Goal: Find specific page/section: Find specific page/section

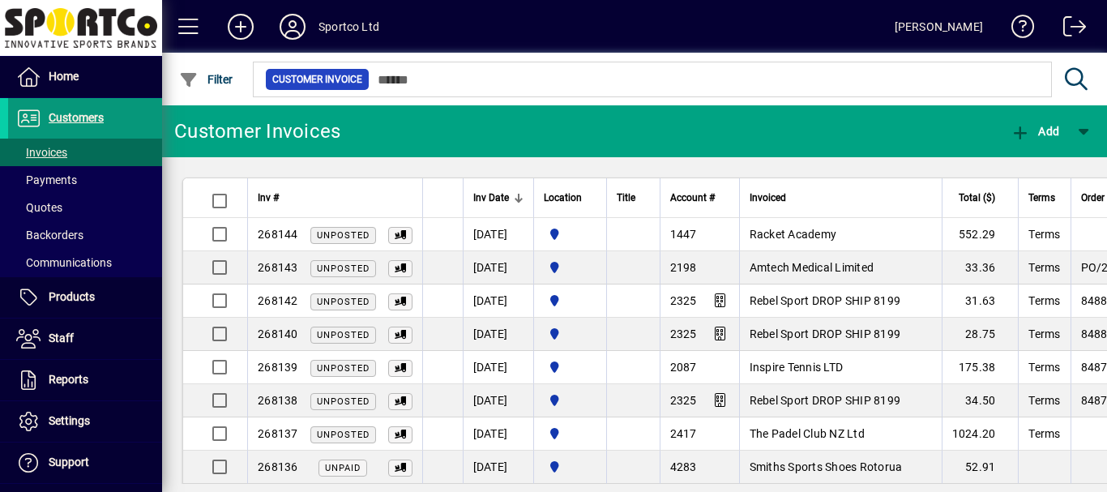
click at [76, 117] on span "Customers" at bounding box center [76, 117] width 55 height 13
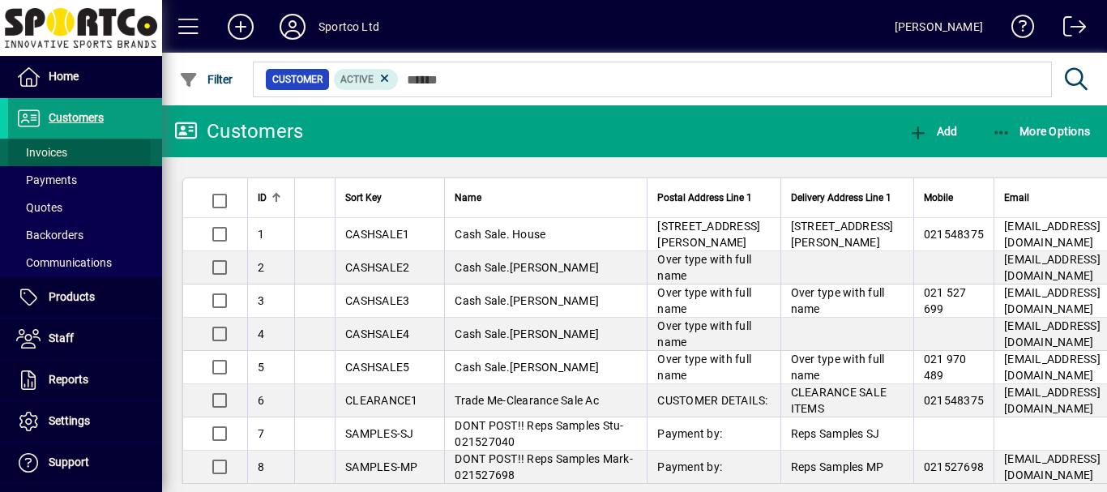
click at [53, 153] on span "Invoices" at bounding box center [41, 152] width 51 height 13
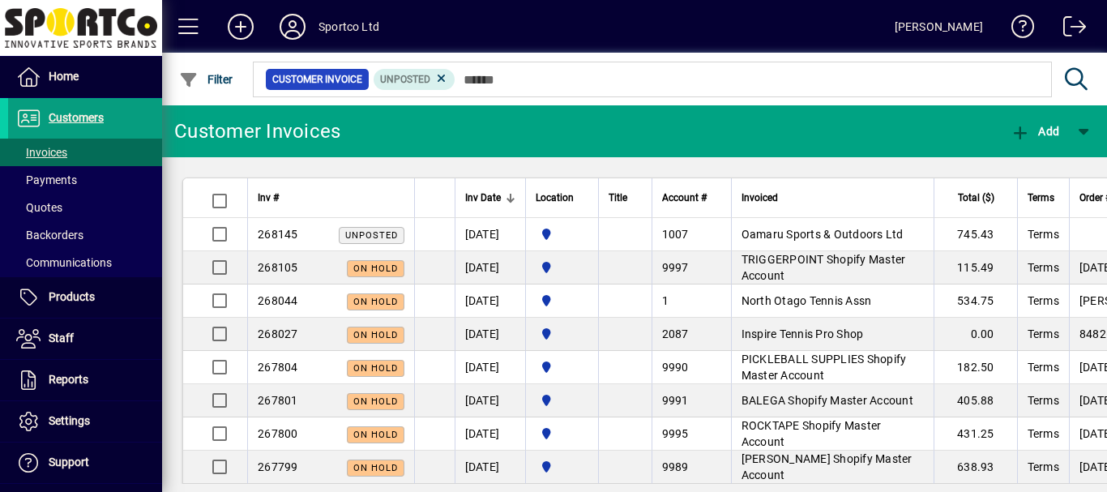
click at [442, 92] on mat-chip-set "Customer Invoice Unposted" at bounding box center [652, 79] width 797 height 34
